Goal: Find contact information

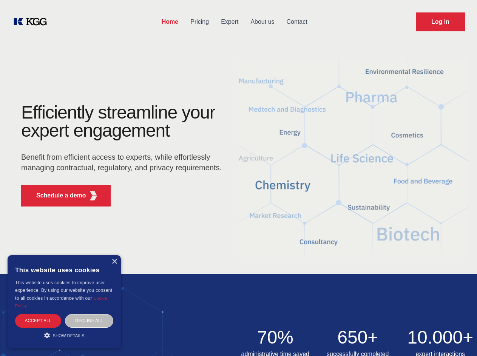
click at [238, 178] on div "Efficiently streamline your expert engagement Benefit from efficient access to …" at bounding box center [123, 157] width 229 height 109
click at [57, 195] on p "Schedule a demo" at bounding box center [61, 195] width 50 height 9
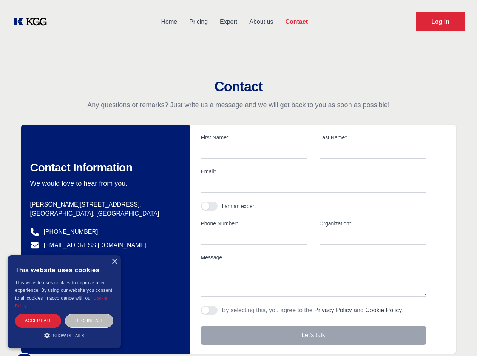
click at [114, 262] on div "× This website uses cookies This website uses cookies to improve user experienc…" at bounding box center [64, 301] width 113 height 93
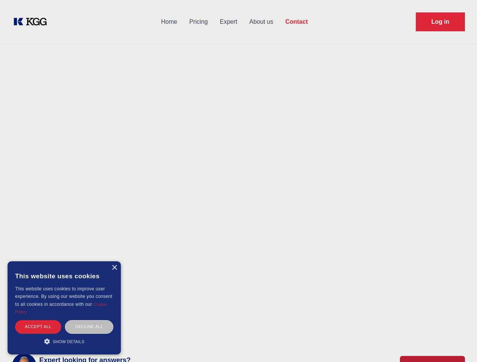
click at [38, 320] on div "Accept all" at bounding box center [38, 326] width 46 height 13
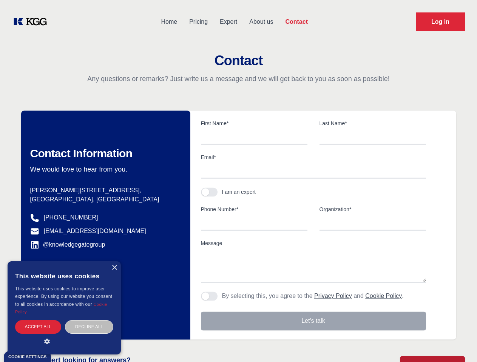
click at [89, 320] on div "Contact Information We would love to hear from you. Postal address [PERSON_NAME…" at bounding box center [105, 225] width 169 height 229
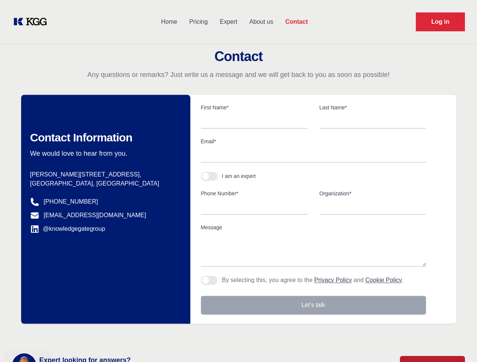
click at [64, 335] on main "Contact Any questions or remarks? Just write us a message and we will get back …" at bounding box center [238, 196] width 477 height 393
